Goal: Task Accomplishment & Management: Use online tool/utility

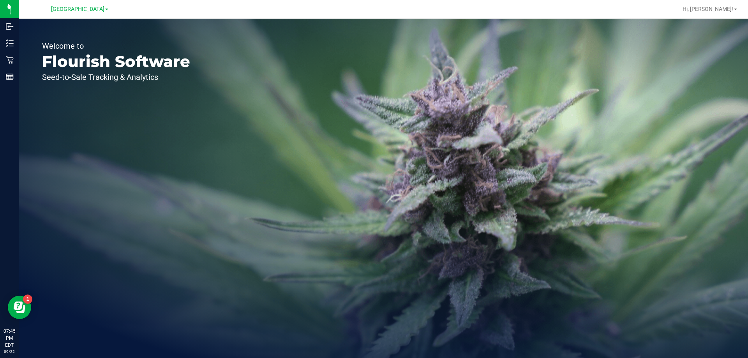
click at [205, 14] on div at bounding box center [408, 9] width 538 height 15
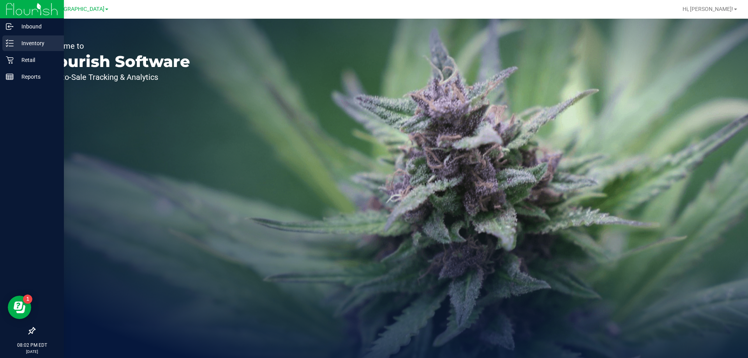
click at [25, 44] on p "Inventory" at bounding box center [37, 43] width 47 height 9
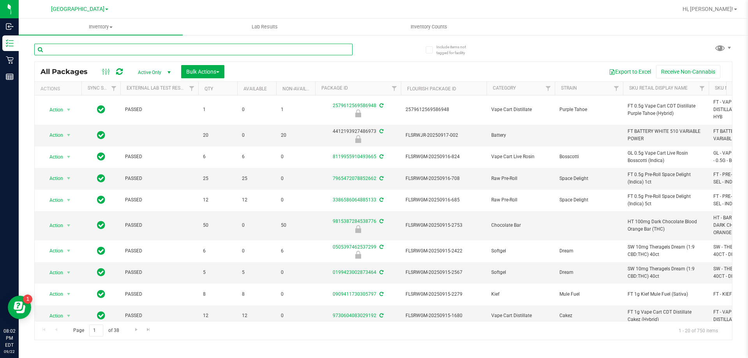
click at [126, 49] on input "text" at bounding box center [193, 50] width 318 height 12
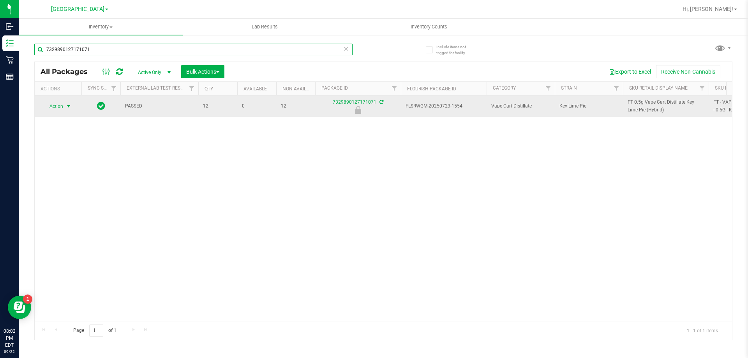
type input "7329890127171071"
click at [56, 109] on span "Action" at bounding box center [52, 106] width 21 height 11
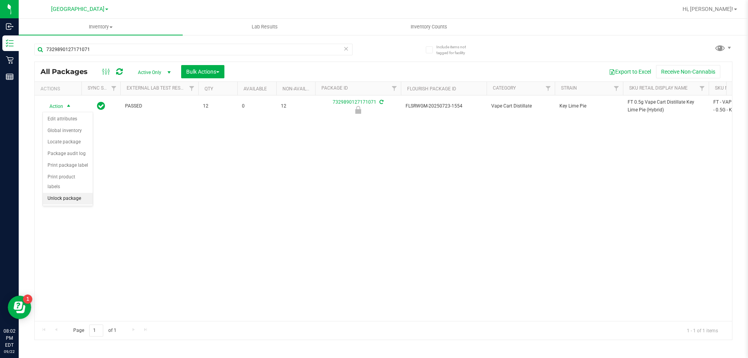
click at [64, 193] on li "Unlock package" at bounding box center [68, 199] width 50 height 12
